Goal: Transaction & Acquisition: Obtain resource

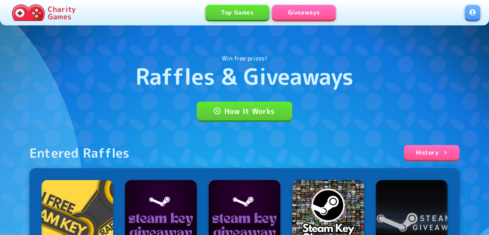
click at [469, 13] on link at bounding box center [472, 12] width 15 height 15
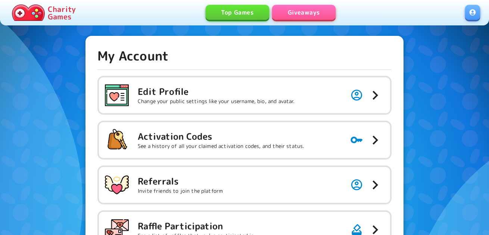
click at [286, 133] on h5 "Activation Codes" at bounding box center [221, 136] width 167 height 12
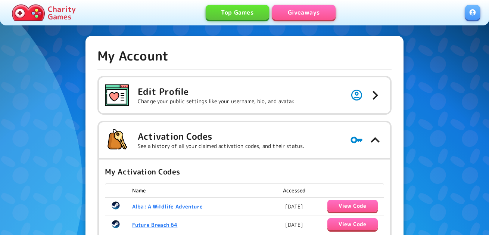
click at [316, 12] on link "Giveaways" at bounding box center [304, 12] width 64 height 15
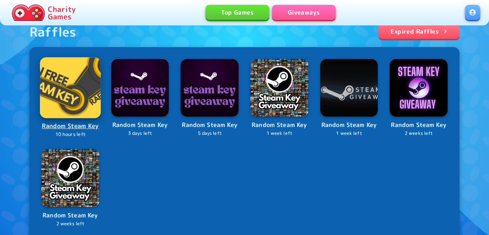
scroll to position [299, 0]
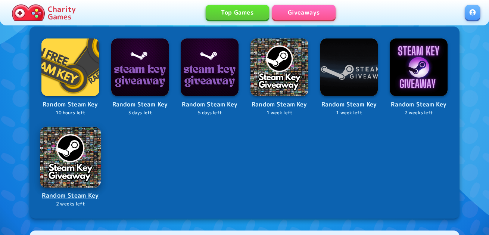
click at [75, 170] on img at bounding box center [70, 157] width 61 height 61
